Goal: Task Accomplishment & Management: Use online tool/utility

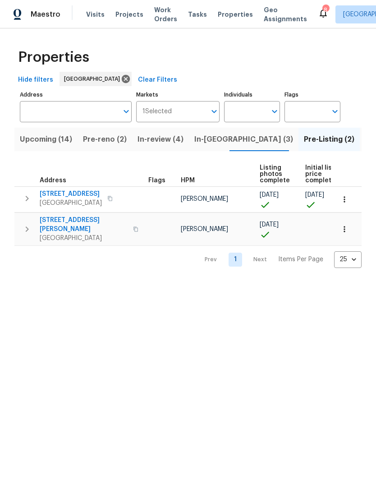
click at [95, 17] on span "Visits" at bounding box center [95, 14] width 18 height 9
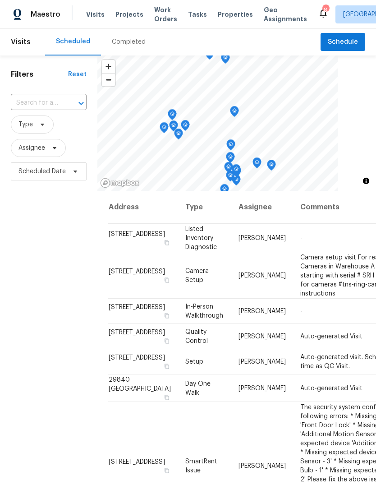
click at [138, 41] on div "Completed" at bounding box center [129, 41] width 34 height 9
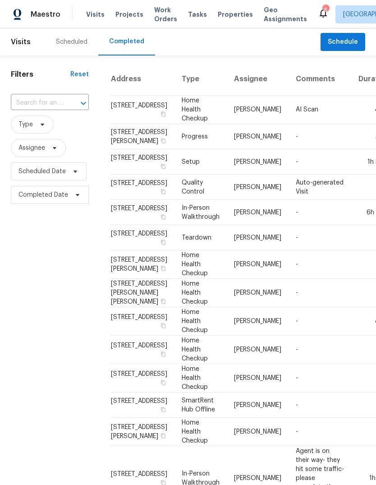
click at [233, 13] on span "Properties" at bounding box center [235, 14] width 35 height 9
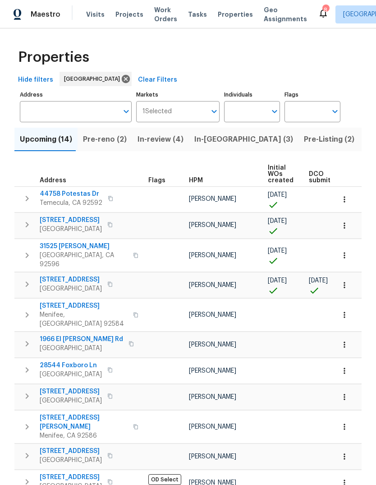
click at [190, 18] on div "Tasks" at bounding box center [197, 14] width 19 height 9
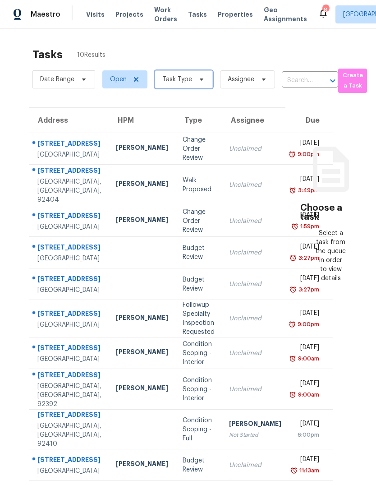
click at [195, 81] on span at bounding box center [200, 79] width 10 height 7
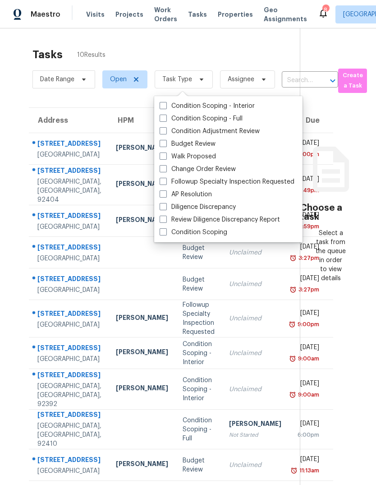
click at [198, 145] on label "Budget Review" at bounding box center [188, 143] width 56 height 9
click at [166, 145] on input "Budget Review" at bounding box center [163, 142] width 6 height 6
checkbox input "true"
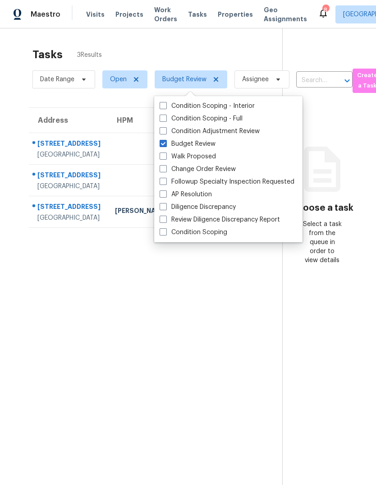
click at [74, 317] on section "Tasks 3 Results Date Range Open Budget Review Assignee ​ Create a Task Address …" at bounding box center [148, 278] width 268 height 470
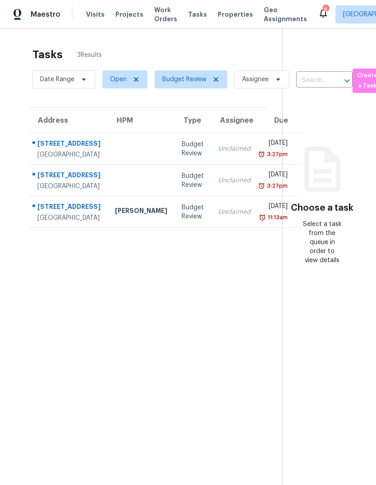
click at [120, 181] on div at bounding box center [141, 180] width 52 height 2
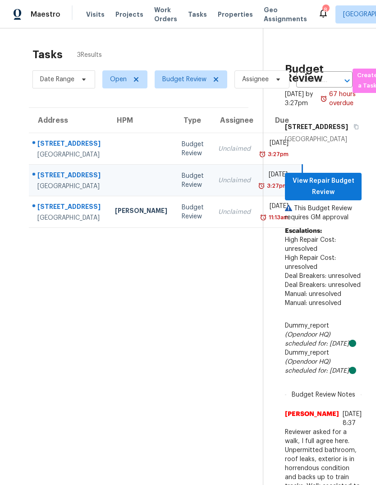
click at [182, 221] on div "Budget Review" at bounding box center [193, 212] width 22 height 18
